Goal: Obtain resource: Obtain resource

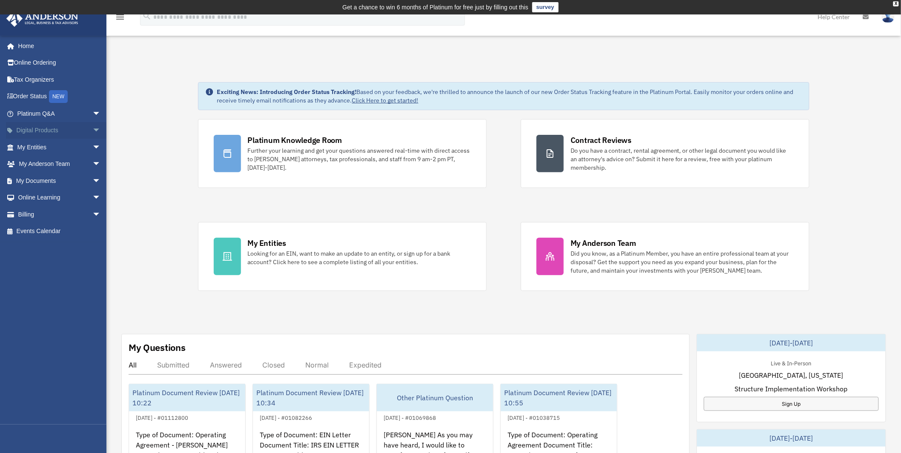
click at [92, 127] on span "arrow_drop_down" at bounding box center [100, 130] width 17 height 17
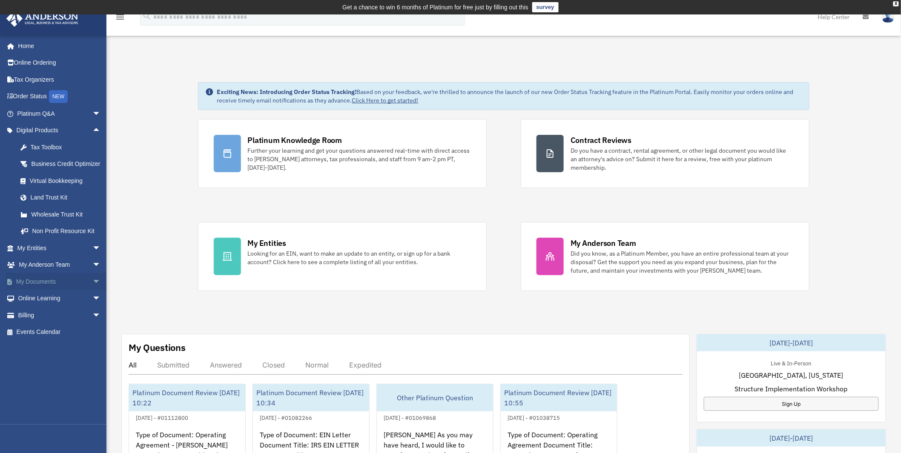
click at [92, 287] on span "arrow_drop_down" at bounding box center [100, 281] width 17 height 17
click at [54, 339] on link "Forms Library" at bounding box center [63, 332] width 102 height 17
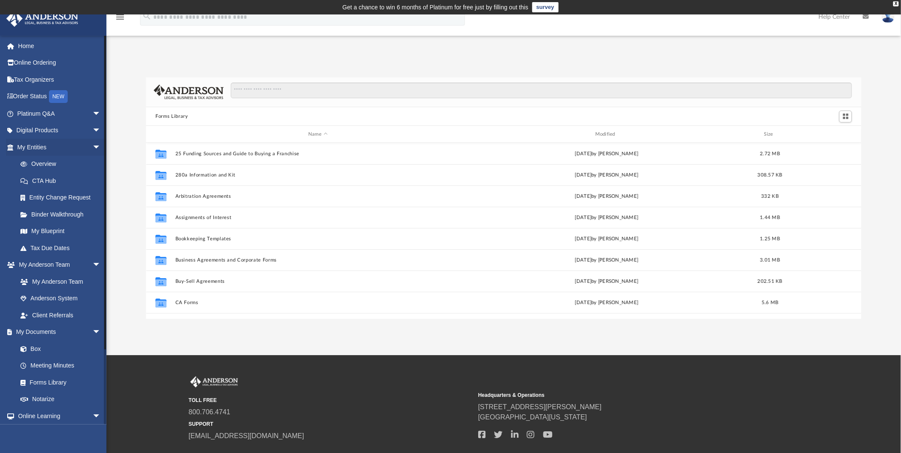
scroll to position [186, 708]
click at [299, 90] on input "Search files and folders" at bounding box center [541, 91] width 621 height 16
type input "**********"
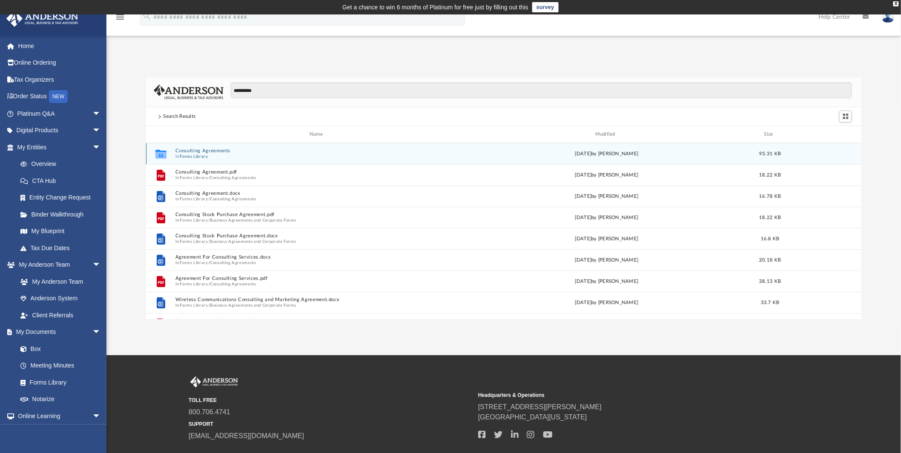
click at [204, 150] on button "Consulting Agreements" at bounding box center [317, 152] width 285 height 6
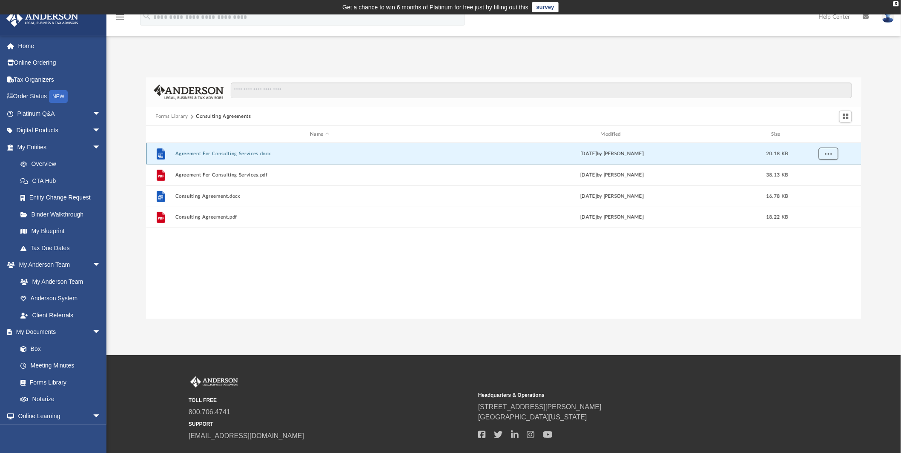
click at [829, 150] on button "More options" at bounding box center [829, 154] width 20 height 13
click at [820, 172] on li "Preview" at bounding box center [821, 171] width 25 height 9
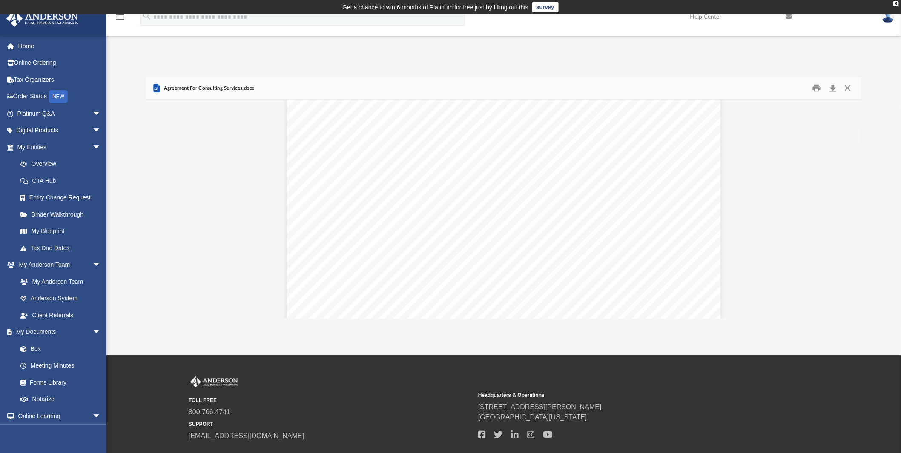
scroll to position [0, 0]
click at [835, 87] on button "Download" at bounding box center [832, 88] width 15 height 13
